Goal: Information Seeking & Learning: Learn about a topic

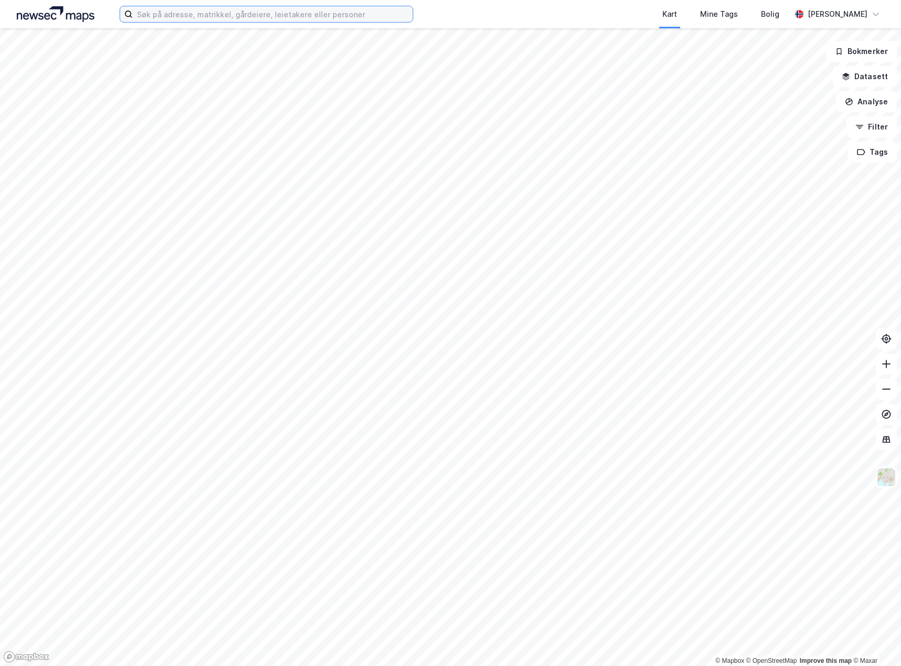
click at [167, 13] on input at bounding box center [273, 14] width 280 height 16
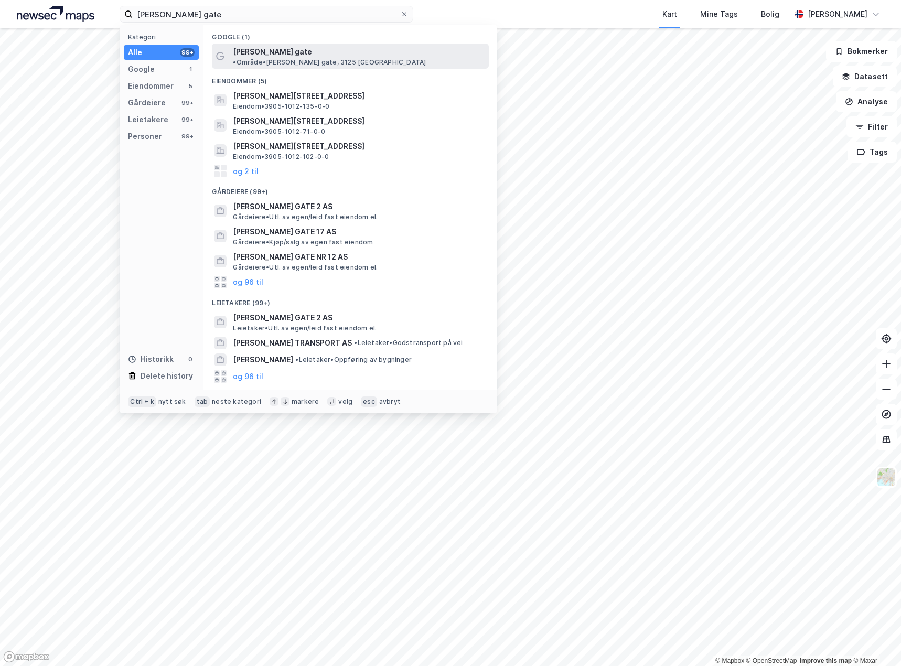
click at [342, 58] on span "• Område • [PERSON_NAME][STREET_ADDRESS]" at bounding box center [329, 62] width 193 height 8
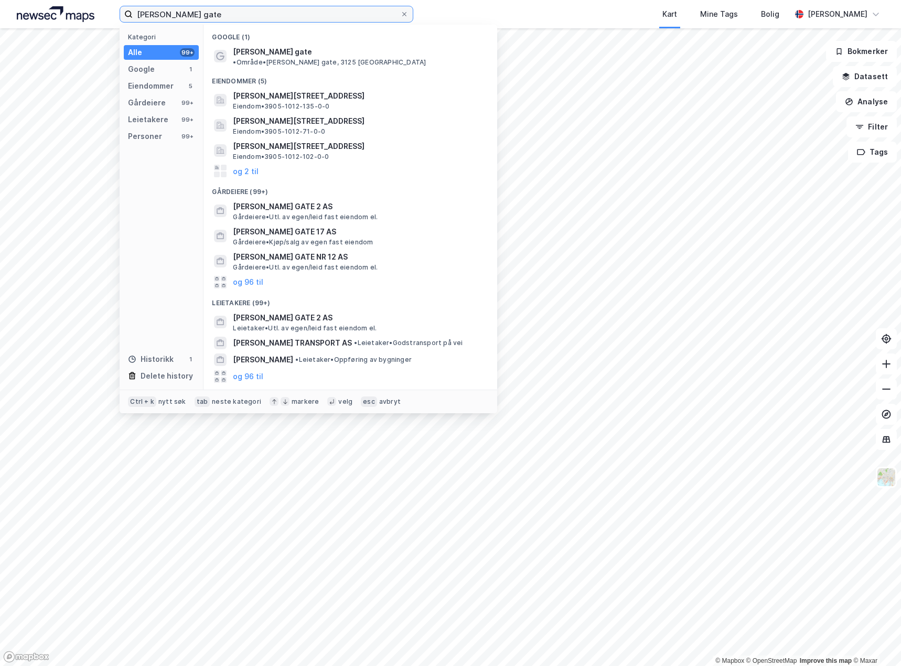
click at [258, 16] on input "[PERSON_NAME] gate" at bounding box center [267, 14] width 268 height 16
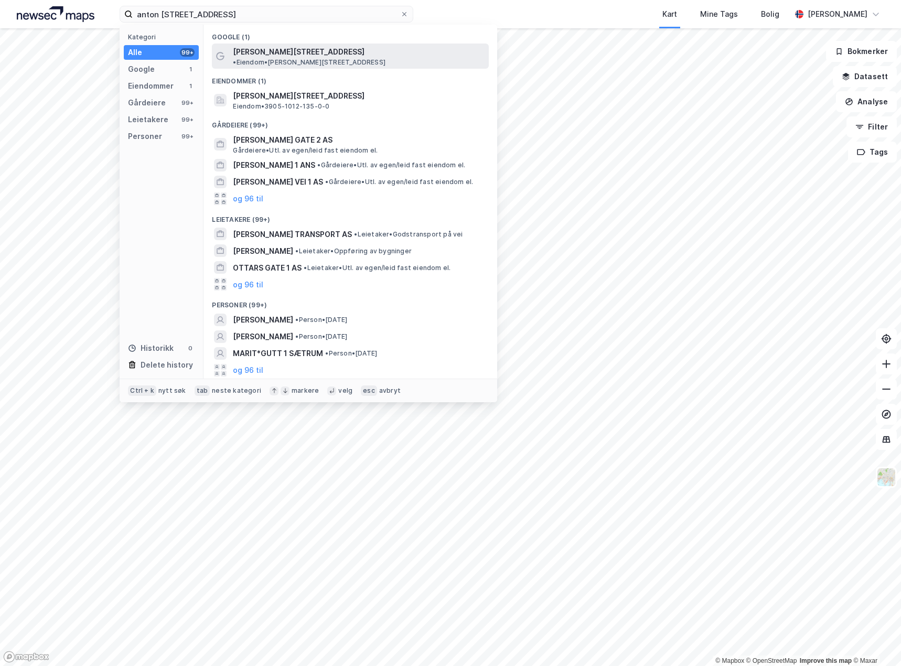
click at [304, 56] on span "[PERSON_NAME][STREET_ADDRESS]" at bounding box center [299, 52] width 132 height 13
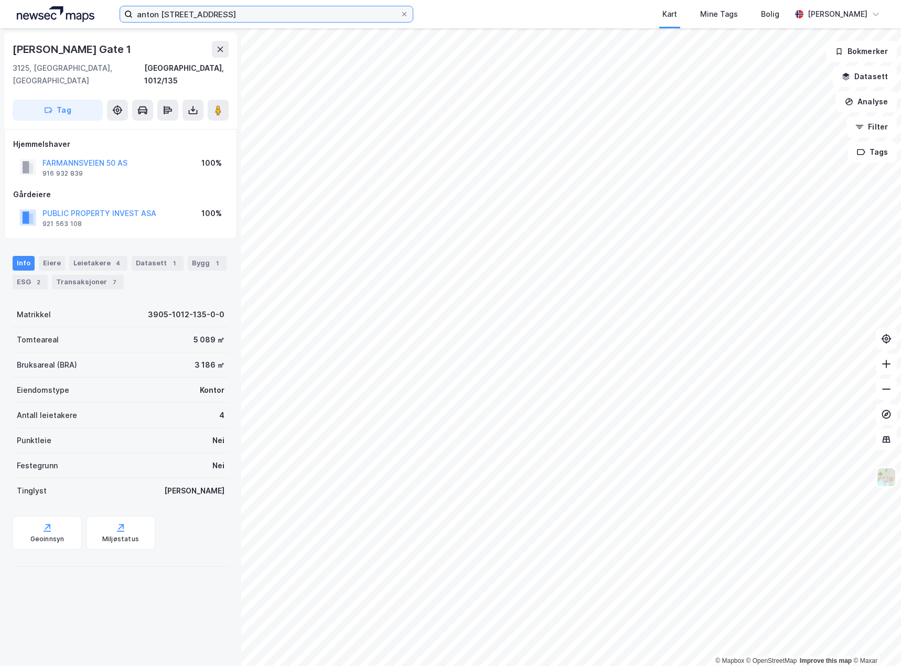
click at [275, 9] on input "anton [STREET_ADDRESS]" at bounding box center [267, 14] width 268 height 16
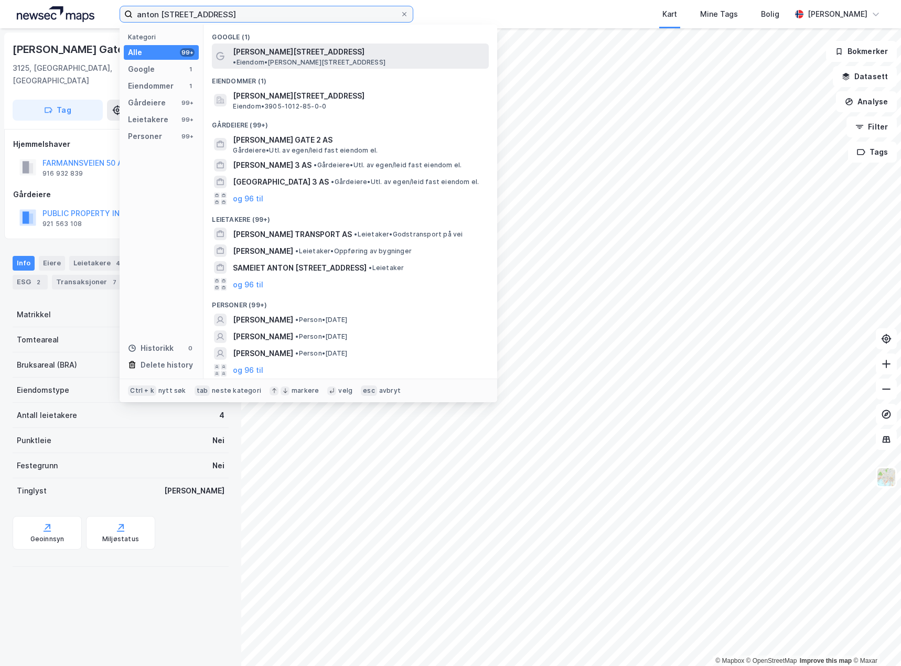
type input "anton [STREET_ADDRESS]"
click at [236, 58] on span "•" at bounding box center [234, 62] width 3 height 8
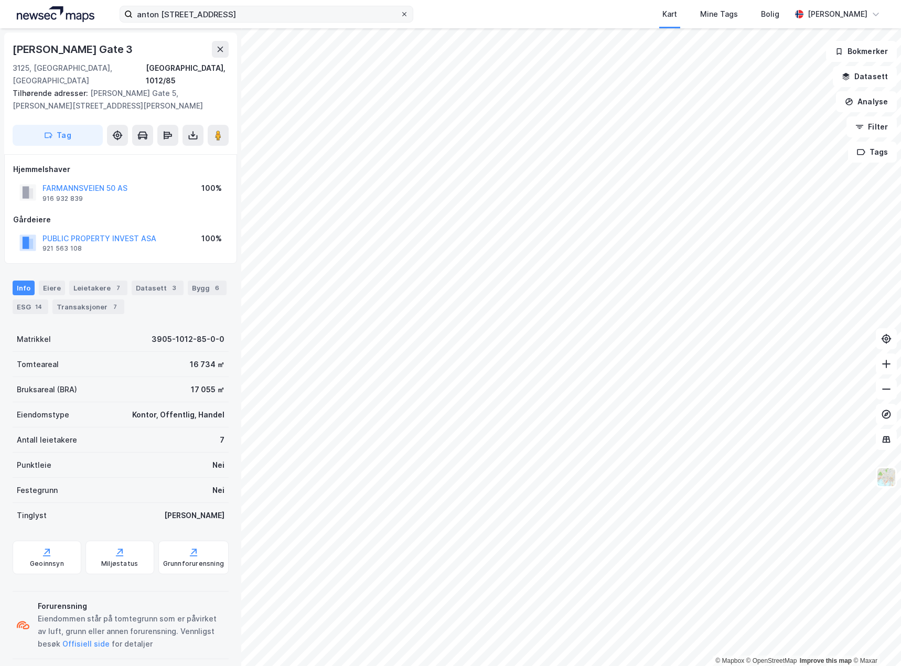
click at [406, 13] on icon at bounding box center [404, 14] width 4 height 4
click at [400, 13] on input "anton [STREET_ADDRESS]" at bounding box center [267, 14] width 268 height 16
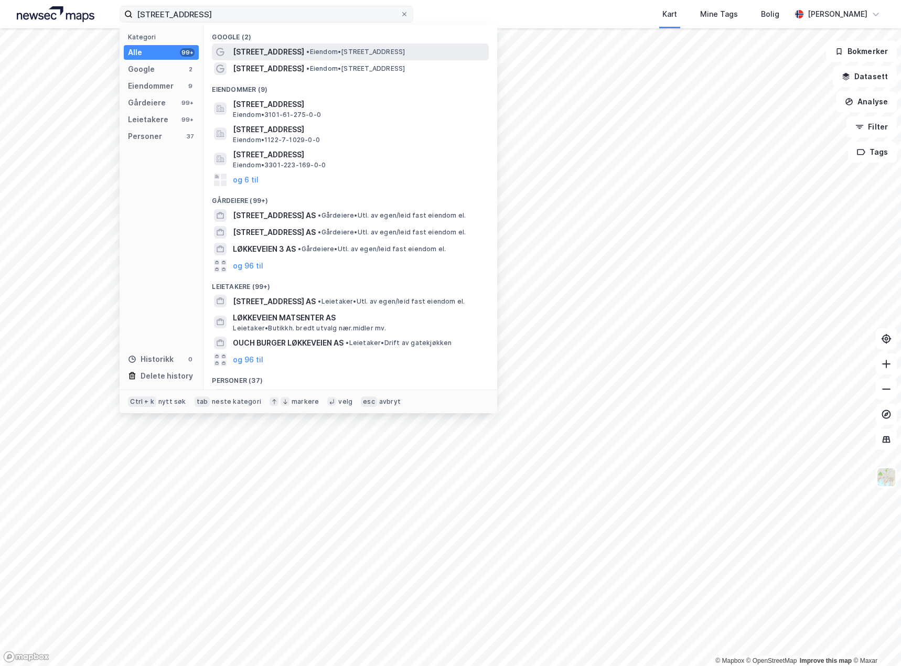
click at [393, 49] on span "• Eiendom • [STREET_ADDRESS]" at bounding box center [355, 52] width 99 height 8
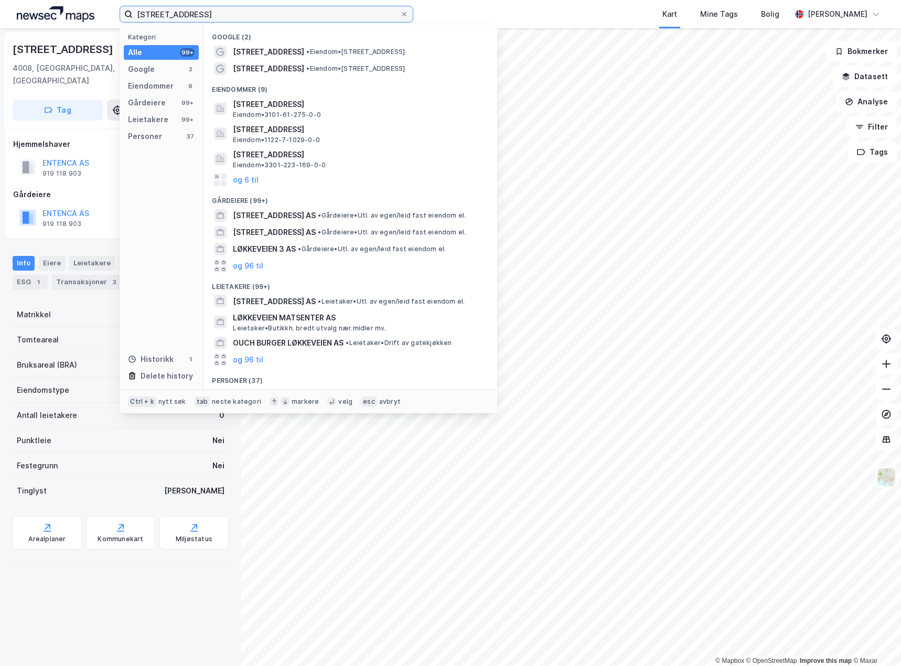
drag, startPoint x: 229, startPoint y: 15, endPoint x: 2, endPoint y: 3, distance: 227.0
click at [2, 3] on div "[STREET_ADDRESS] Kategori Alle 99+ Google 2 Eiendommer 9 Gårdeiere 99+ Leietake…" at bounding box center [450, 14] width 901 height 28
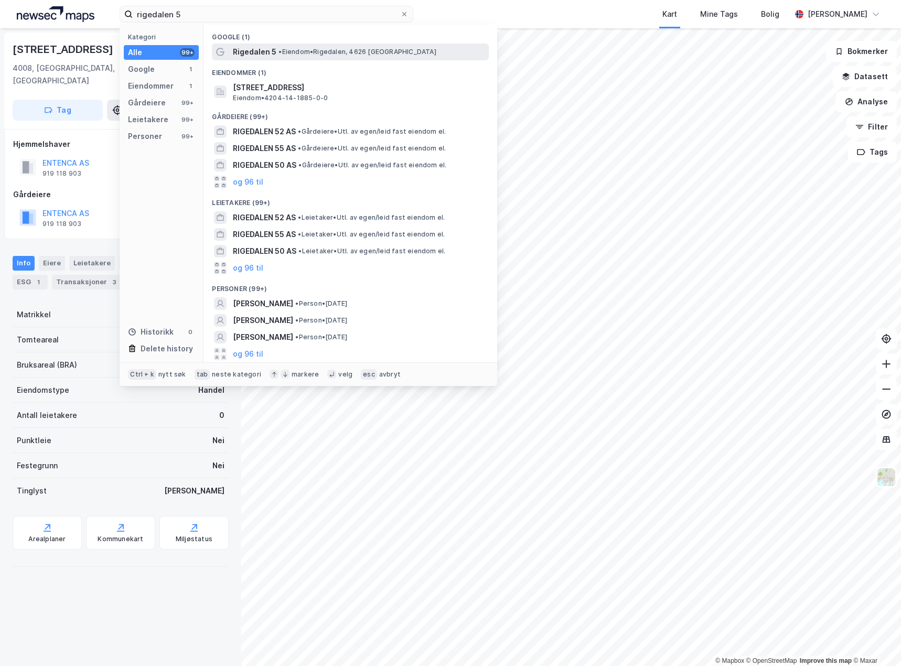
click at [323, 55] on span "• Eiendom • Rigedalen, 4626 [GEOGRAPHIC_DATA]" at bounding box center [357, 52] width 157 height 8
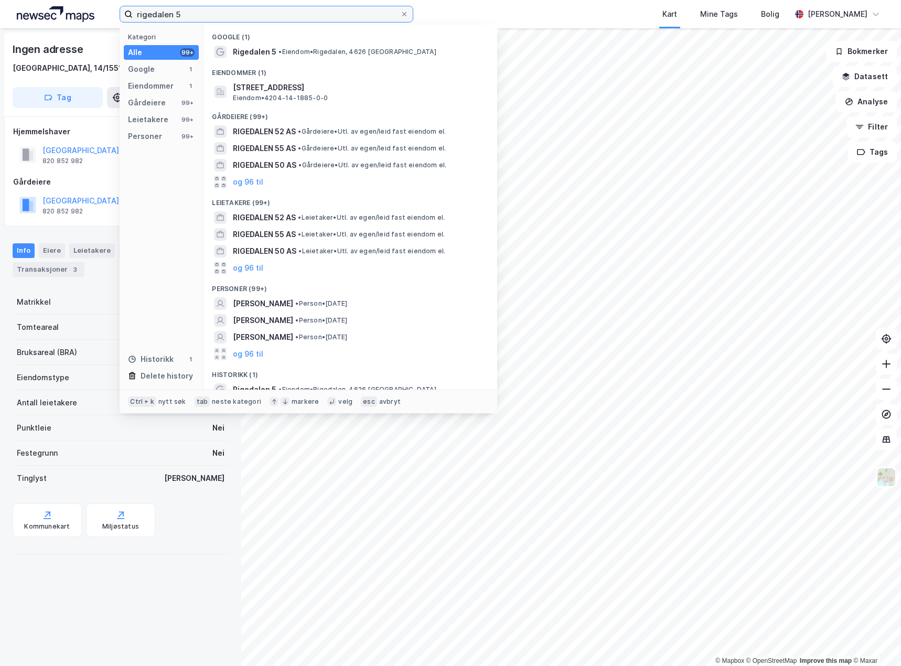
click at [240, 20] on input "rigedalen 5" at bounding box center [267, 14] width 268 height 16
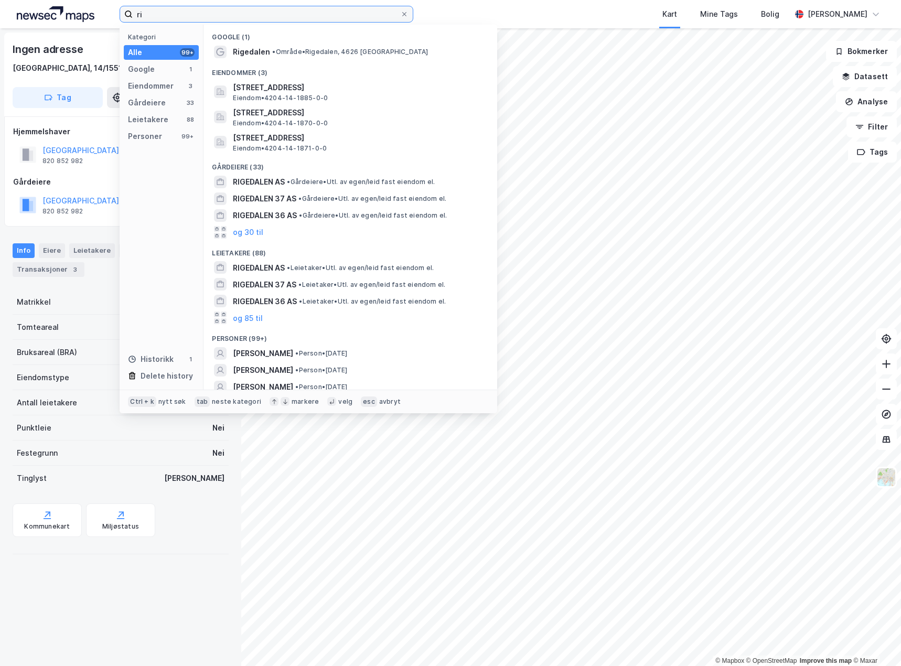
type input "r"
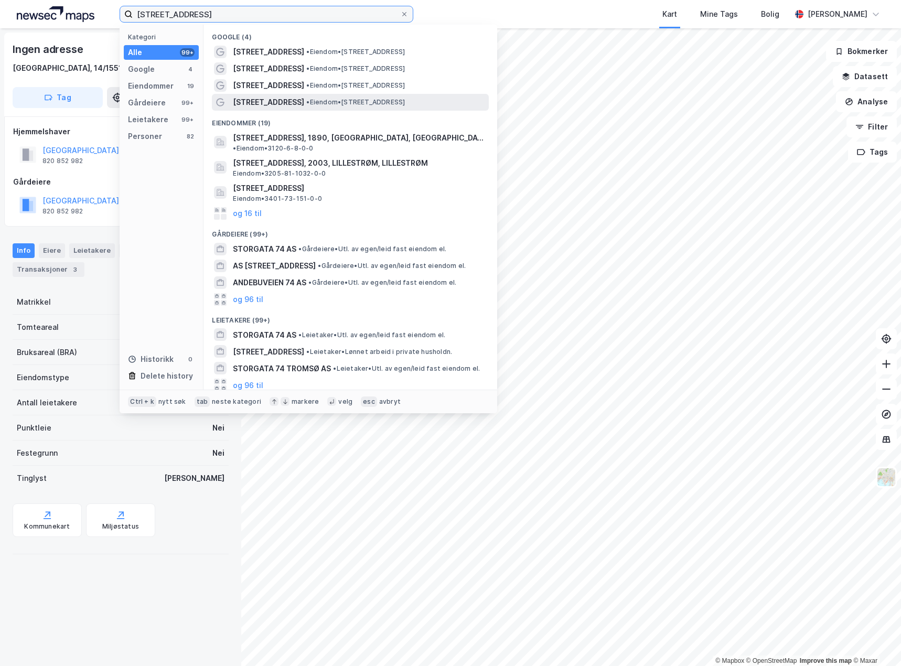
type input "[STREET_ADDRESS]"
click at [397, 100] on span "• Eiendom • [STREET_ADDRESS]" at bounding box center [355, 102] width 99 height 8
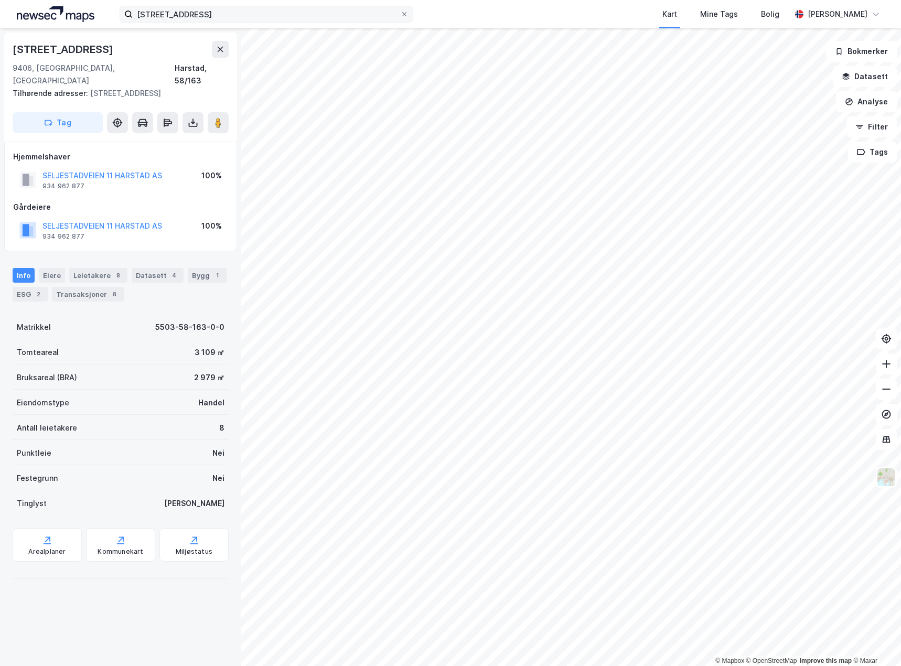
click at [402, 13] on icon at bounding box center [404, 14] width 6 height 6
click at [400, 13] on input "[STREET_ADDRESS]" at bounding box center [267, 14] width 268 height 16
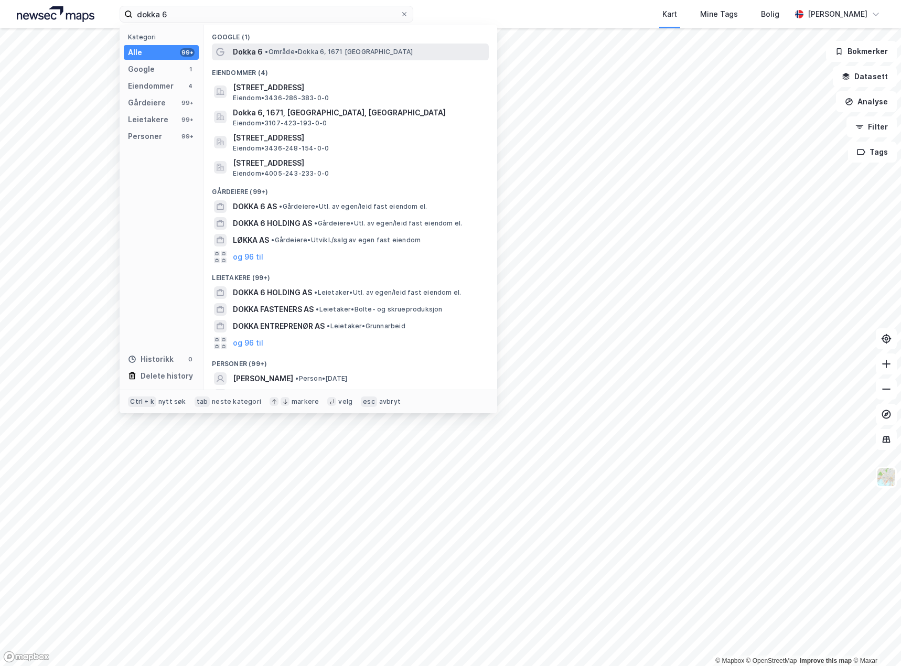
click at [336, 49] on span "• Område • Dokka 6, 1671 [GEOGRAPHIC_DATA]" at bounding box center [339, 52] width 148 height 8
click at [221, 20] on input "dokka 6" at bounding box center [267, 14] width 268 height 16
drag, startPoint x: 264, startPoint y: 9, endPoint x: 8, endPoint y: -20, distance: 257.7
click at [8, 0] on html "dokka 6 Kategori Alle 99+ Google 1 Eiendommer 4 Gårdeiere 99+ Leietakere 99+ Pe…" at bounding box center [450, 333] width 901 height 666
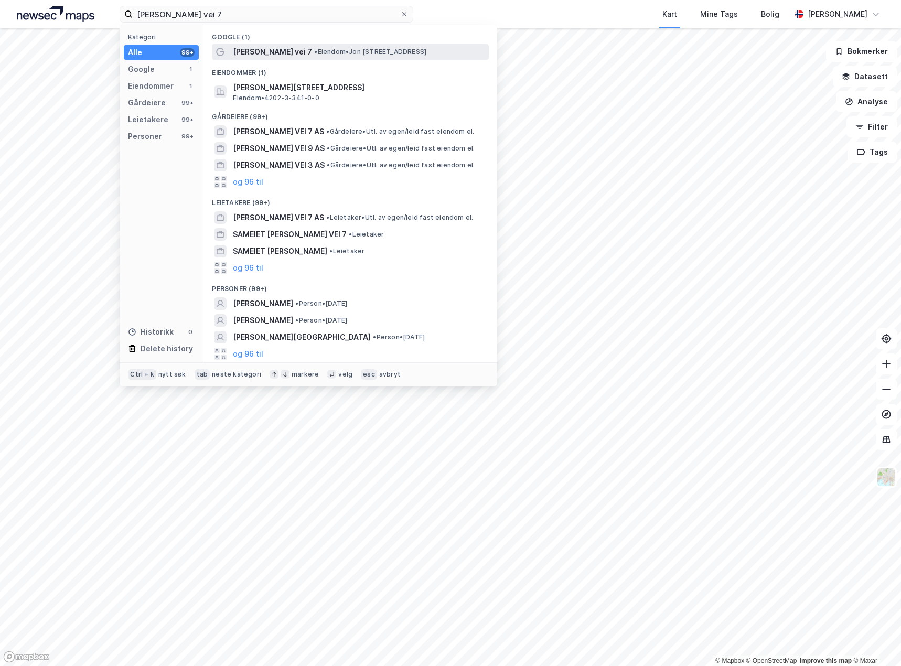
click at [367, 55] on span "• Eiendom • [PERSON_NAME][STREET_ADDRESS]" at bounding box center [370, 52] width 112 height 8
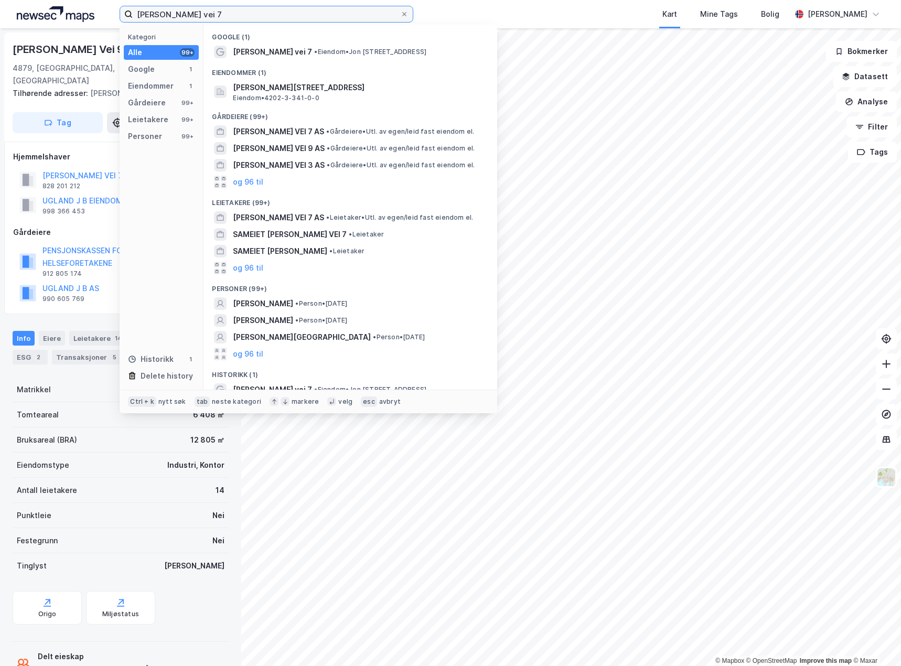
drag, startPoint x: 237, startPoint y: 9, endPoint x: 22, endPoint y: 7, distance: 214.6
click at [25, 14] on div "[PERSON_NAME] vei 7 Kategori Alle 99+ Google 1 Eiendommer 1 Gårdeiere 99+ Leiet…" at bounding box center [450, 14] width 901 height 28
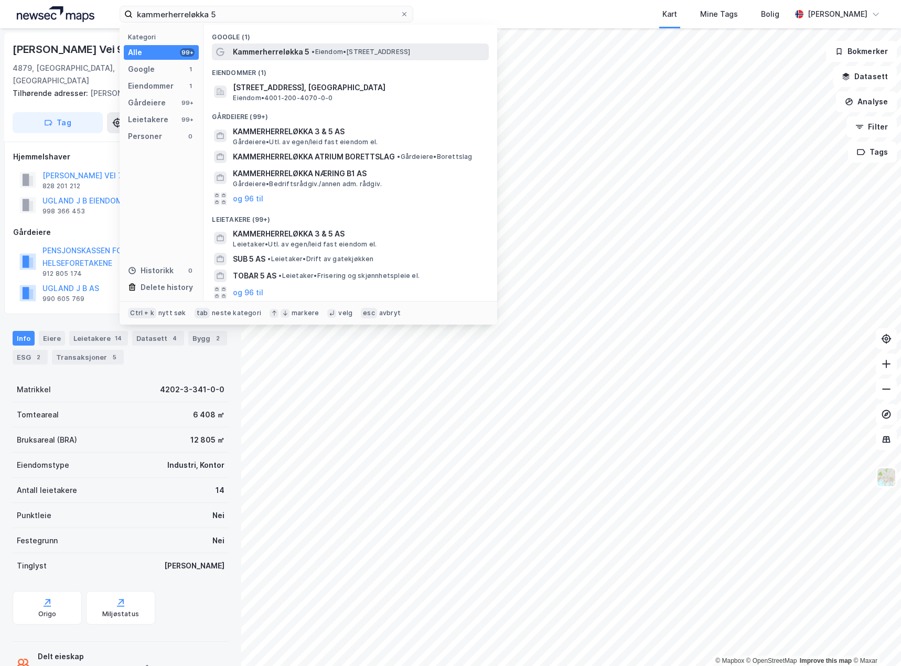
click at [397, 57] on div "Kammerherreløkka 5 • Eiendom • [STREET_ADDRESS]" at bounding box center [360, 52] width 254 height 13
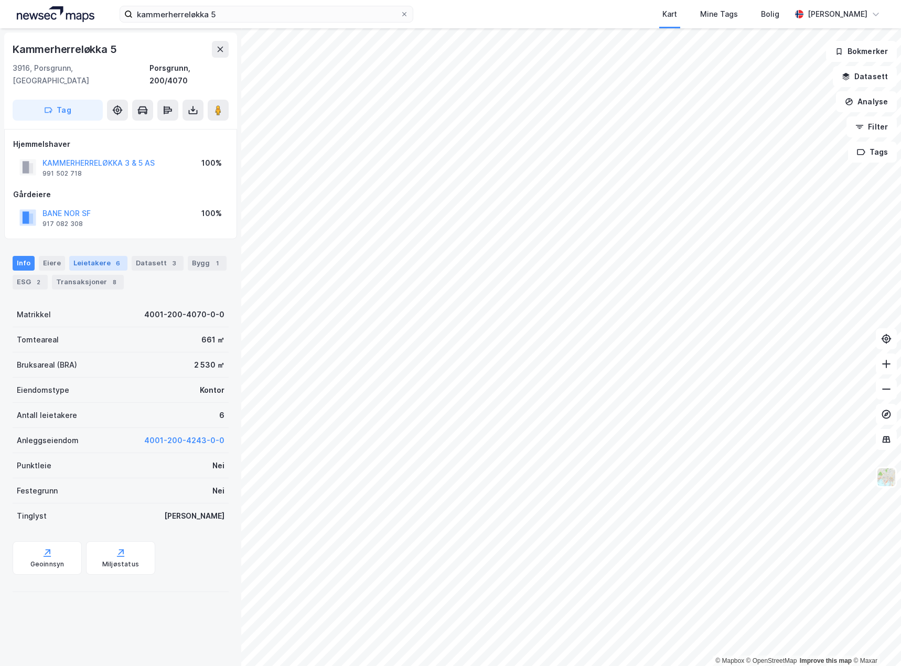
click at [92, 256] on div "Leietakere 6" at bounding box center [98, 263] width 58 height 15
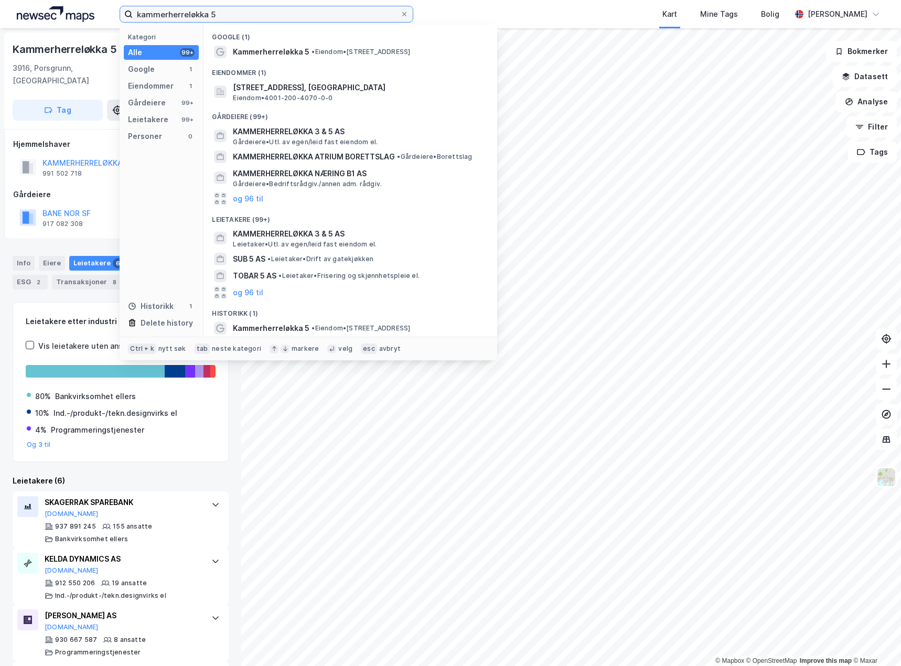
drag, startPoint x: 268, startPoint y: 19, endPoint x: 62, endPoint y: 10, distance: 205.9
click at [73, 13] on div "kammerherreløkka 5 Kategori Alle 99+ Google 1 Eiendommer 1 Gårdeiere 99+ Leieta…" at bounding box center [450, 14] width 901 height 28
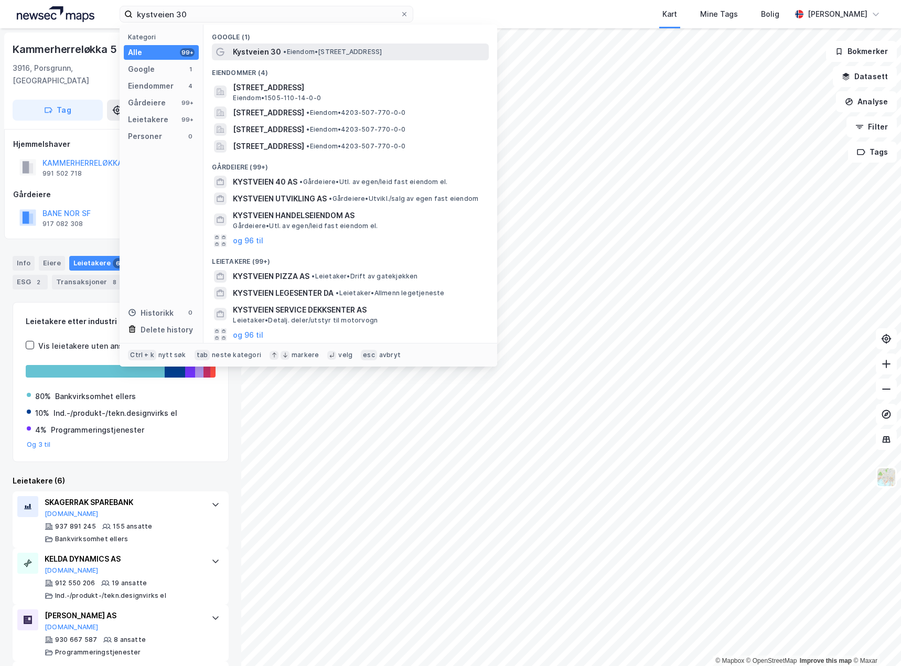
click at [339, 48] on span "• Eiendom • [STREET_ADDRESS]" at bounding box center [332, 52] width 99 height 8
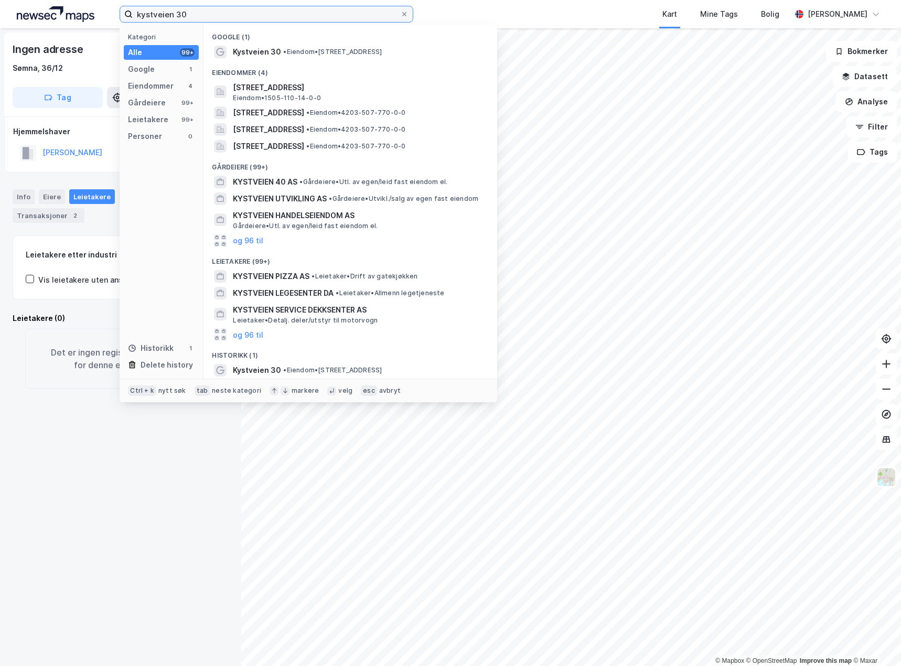
drag, startPoint x: 255, startPoint y: 10, endPoint x: -1, endPoint y: 31, distance: 256.3
click at [0, 31] on html "kystveien 30 Kategori Alle 99+ Google 1 Eiendommer 4 Gårdeiere 99+ Leietakere 9…" at bounding box center [450, 333] width 901 height 666
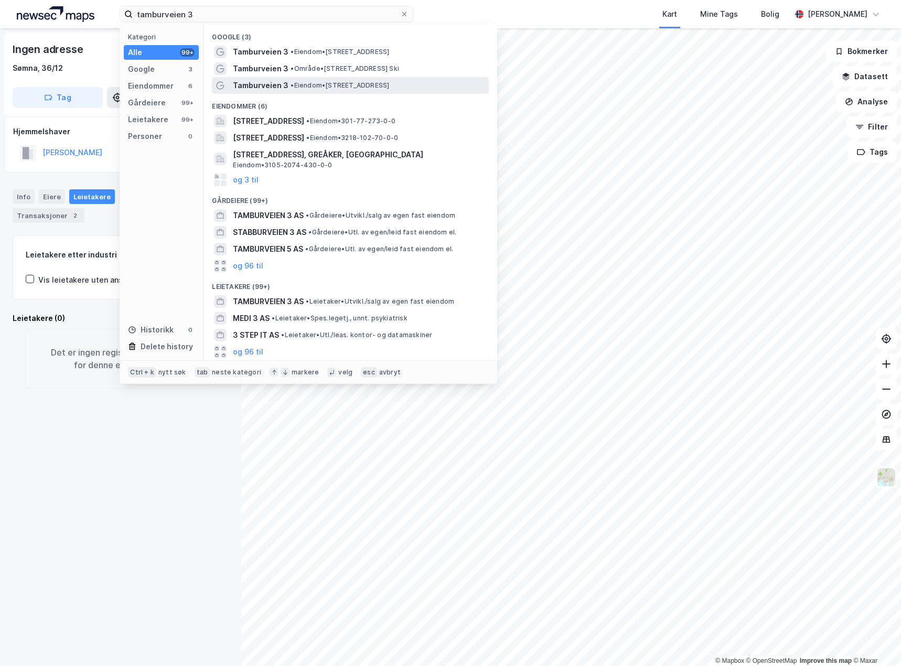
click at [344, 83] on span "• Eiendom • [STREET_ADDRESS]" at bounding box center [340, 85] width 99 height 8
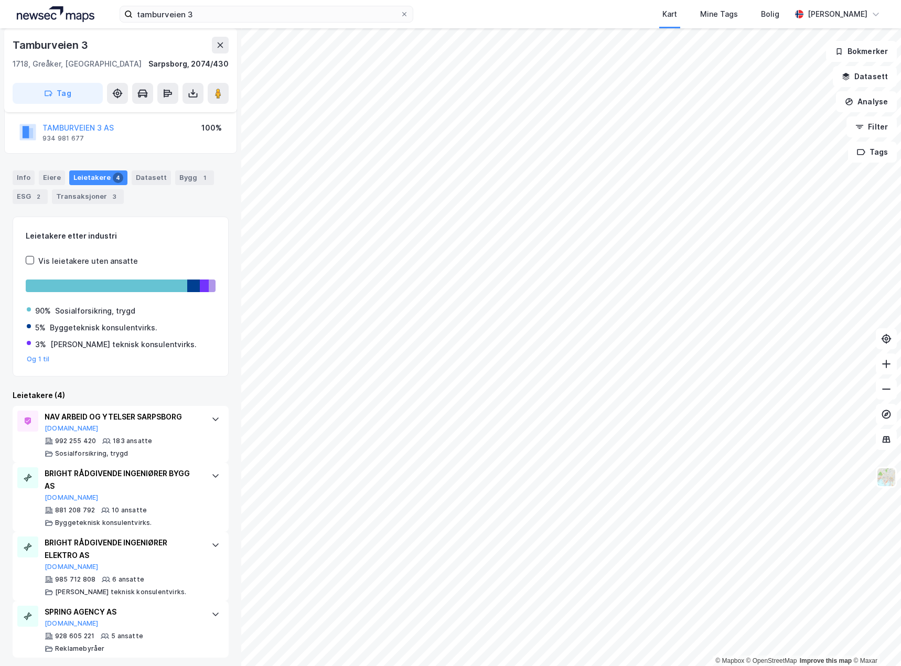
scroll to position [77, 0]
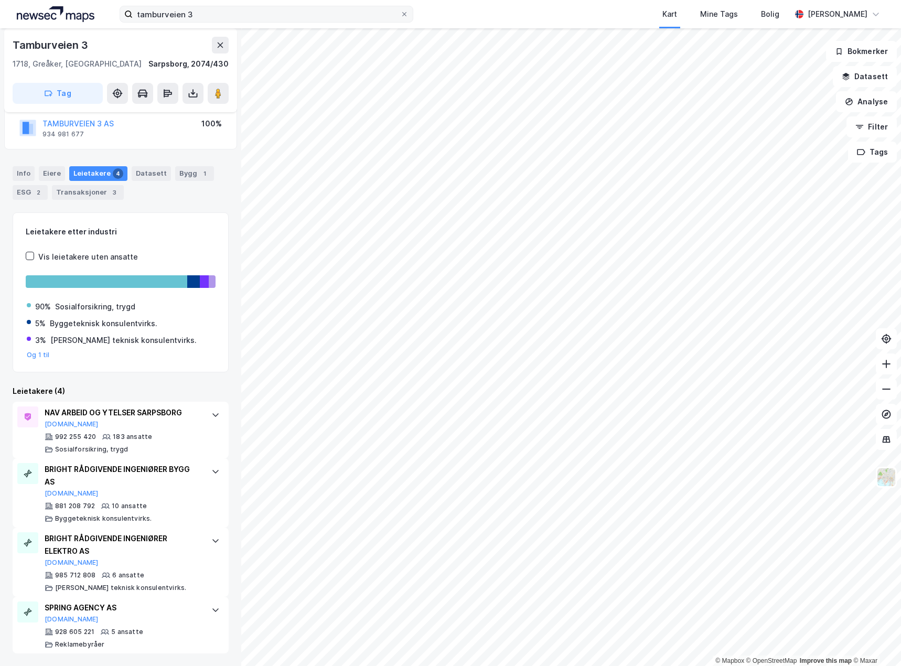
drag, startPoint x: 206, startPoint y: 0, endPoint x: 215, endPoint y: 7, distance: 11.2
click at [212, 5] on div "tamburveien 3 Kart Mine Tags Bolig [PERSON_NAME]" at bounding box center [450, 14] width 901 height 28
click at [0, 55] on div "tamburveien 3 Kart Mine Tags Bolig [PERSON_NAME] © Mapbox © OpenStreetMap Impro…" at bounding box center [450, 333] width 901 height 666
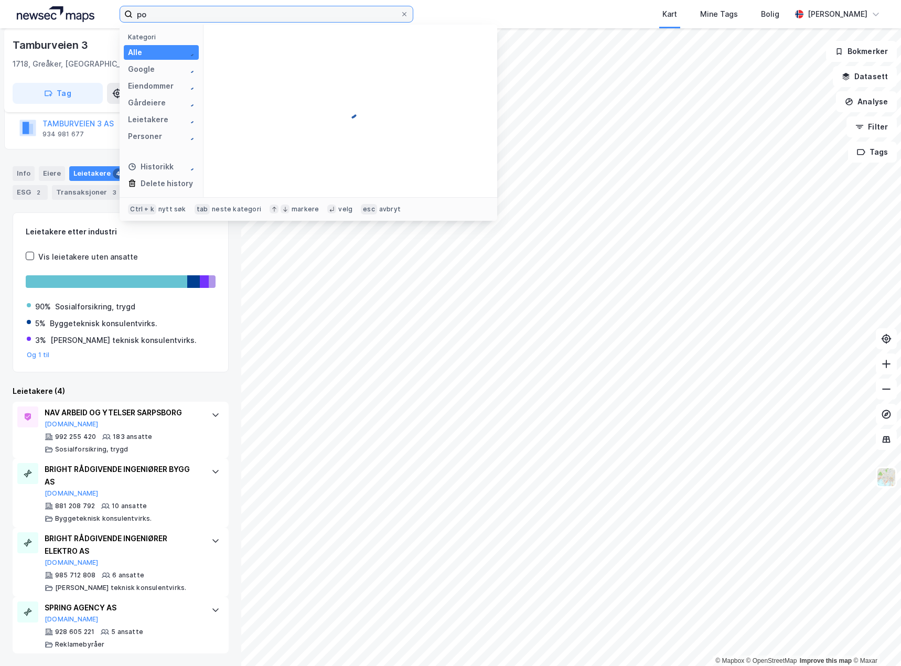
type input "p"
type input "lillestrøm"
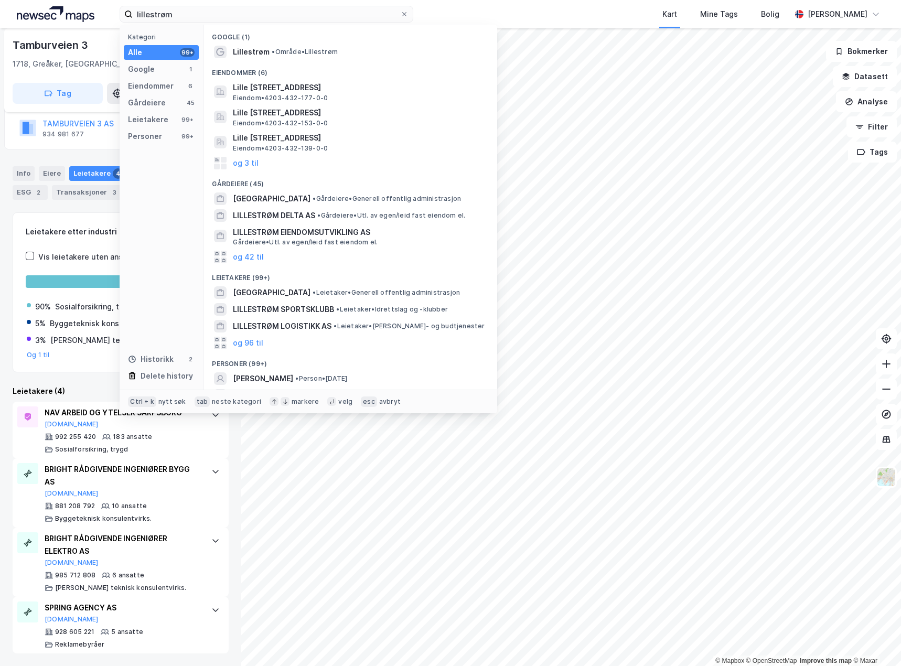
click at [378, 41] on div "Google (1)" at bounding box center [351, 34] width 294 height 19
click at [369, 51] on div "Lillestrøm • Område • [GEOGRAPHIC_DATA]" at bounding box center [360, 52] width 254 height 13
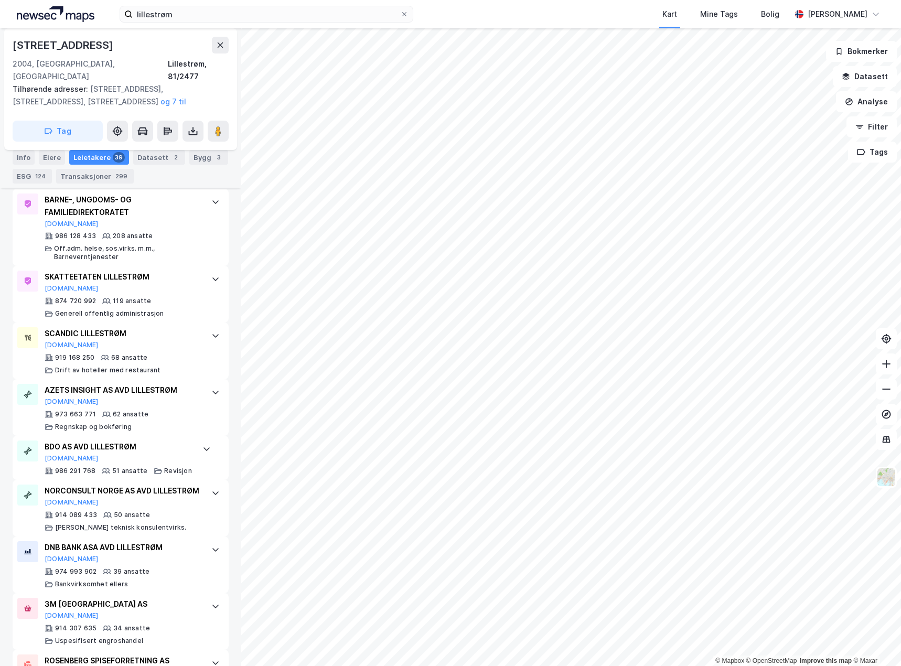
scroll to position [420, 0]
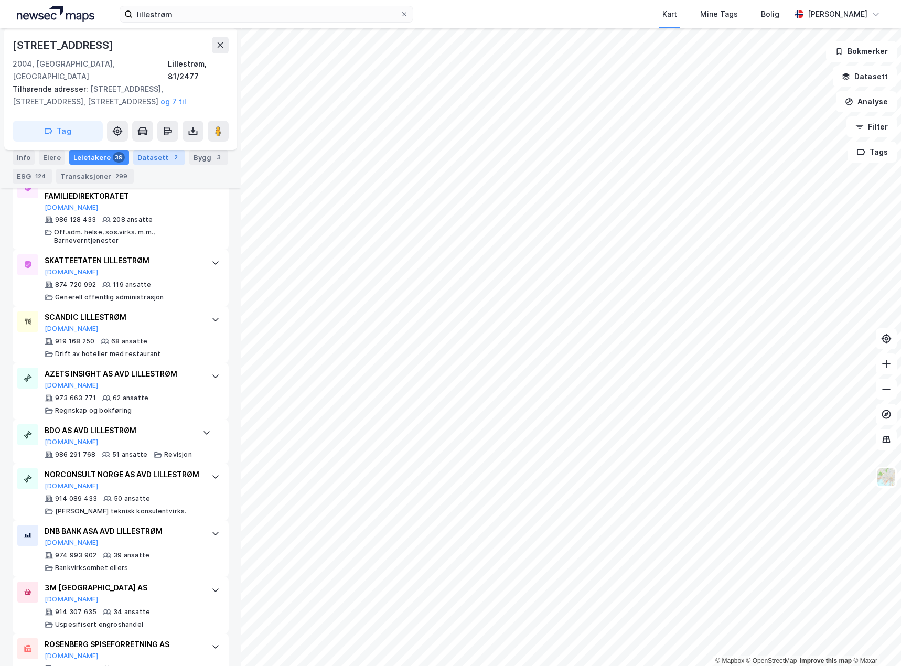
click at [155, 155] on div "Datasett 2" at bounding box center [159, 157] width 52 height 15
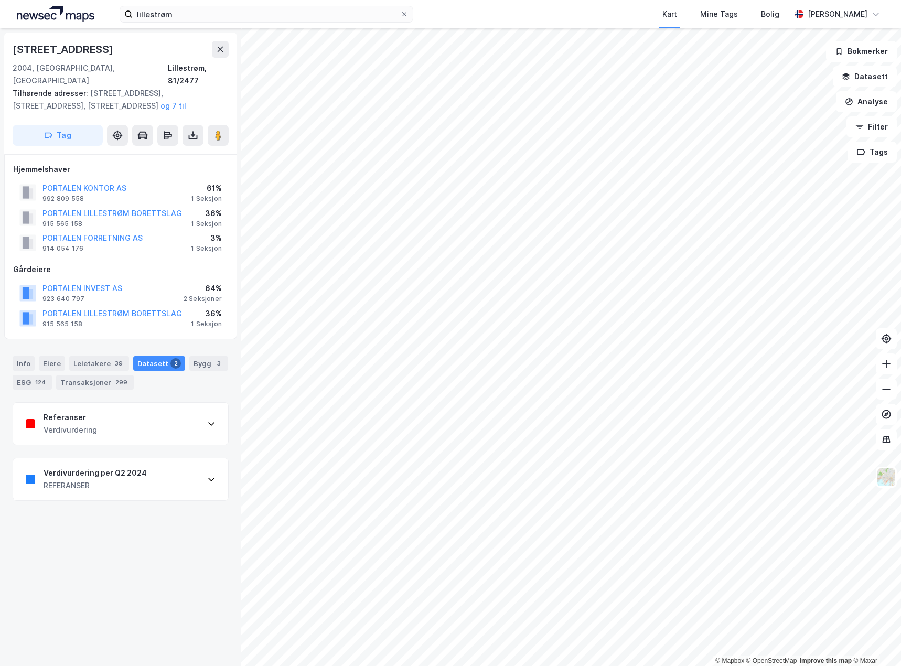
click at [195, 424] on div "Referanser Verdivurdering" at bounding box center [120, 424] width 215 height 42
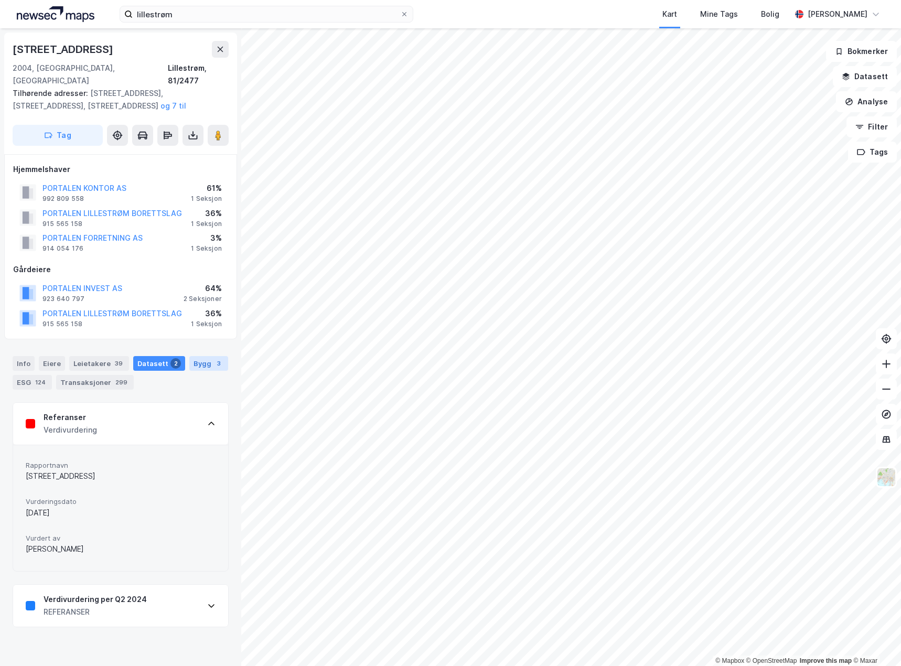
click at [200, 356] on div "Bygg 3" at bounding box center [208, 363] width 39 height 15
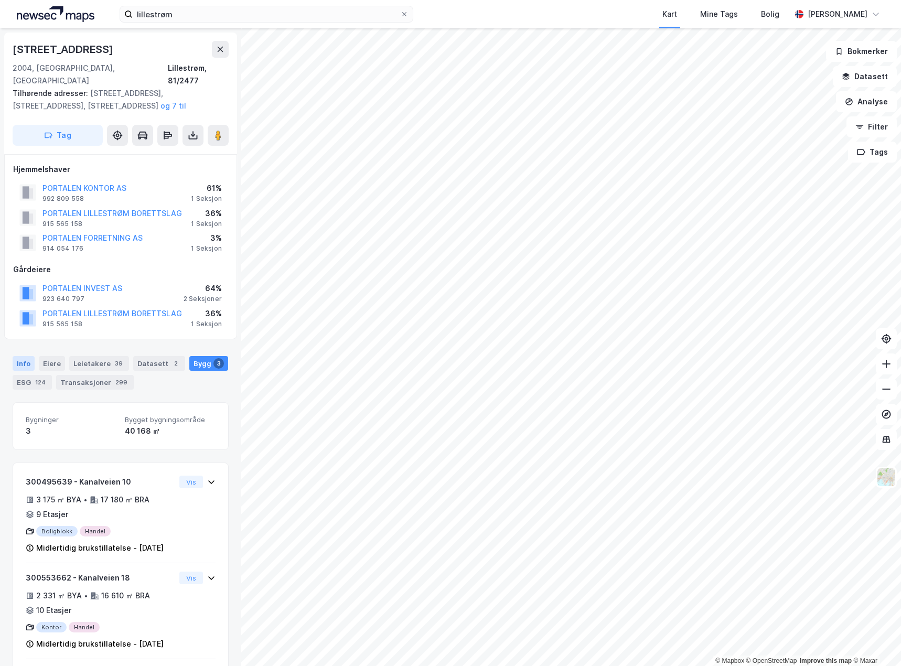
click at [24, 356] on div "Info" at bounding box center [24, 363] width 22 height 15
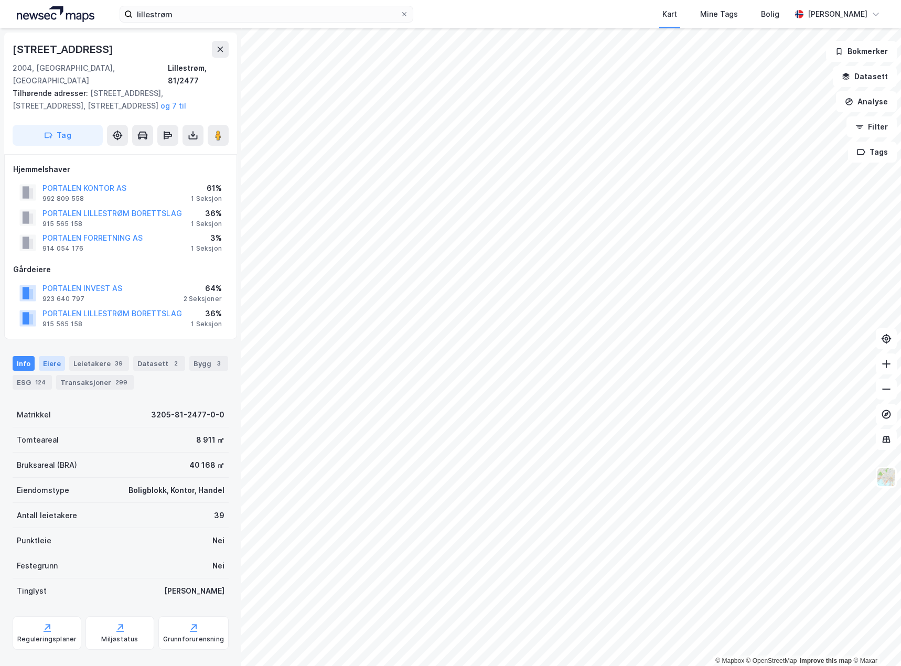
click at [47, 356] on div "Eiere" at bounding box center [52, 363] width 26 height 15
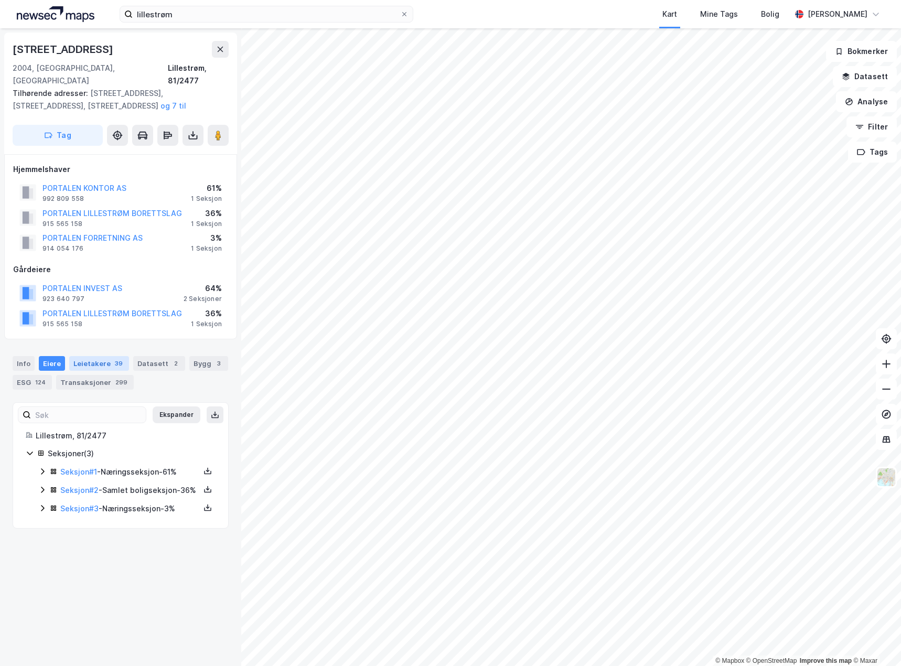
click at [72, 356] on div "Leietakere 39" at bounding box center [99, 363] width 60 height 15
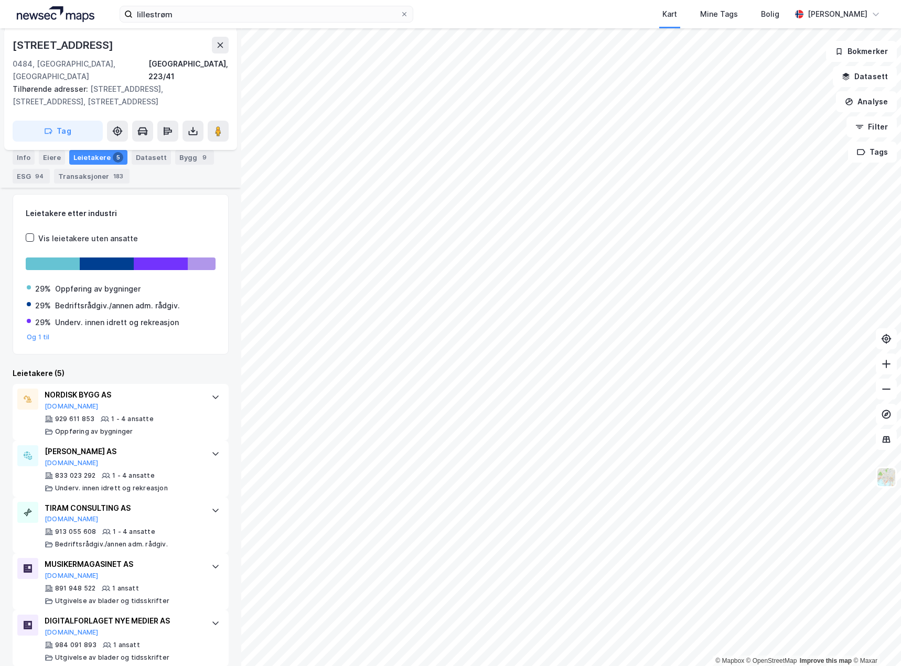
scroll to position [240, 0]
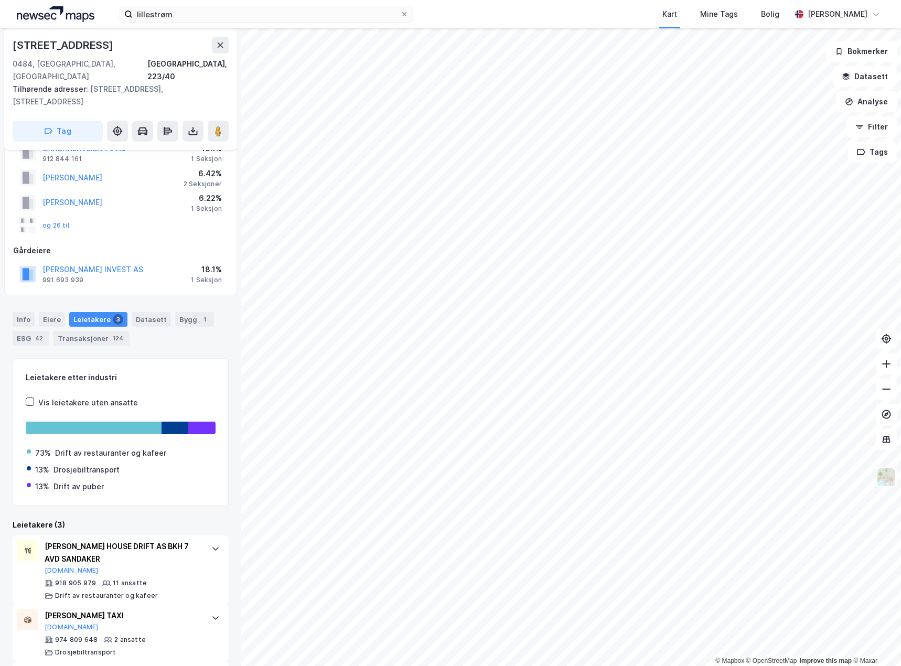
scroll to position [92, 0]
